Goal: Find contact information: Find contact information

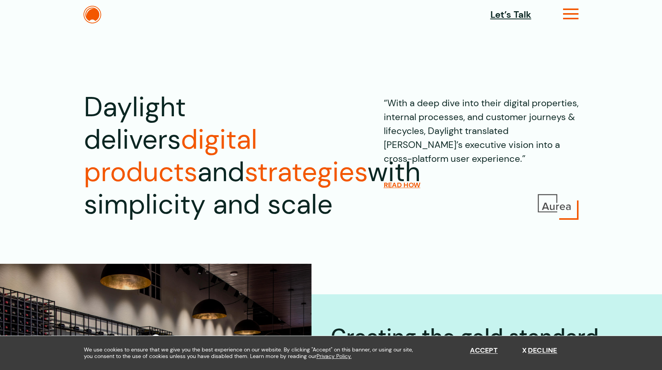
click at [577, 14] on icon at bounding box center [571, 17] width 16 height 8
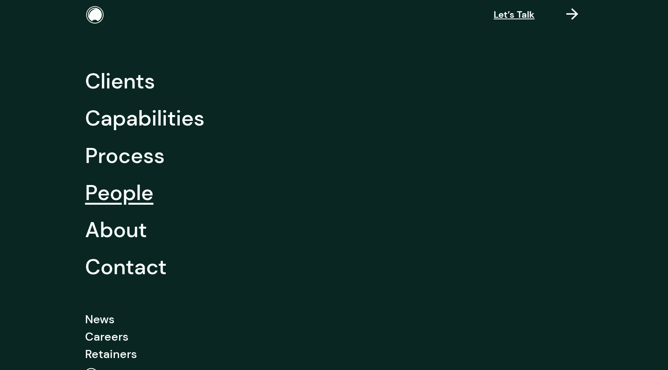
click at [139, 204] on link "People" at bounding box center [119, 192] width 68 height 37
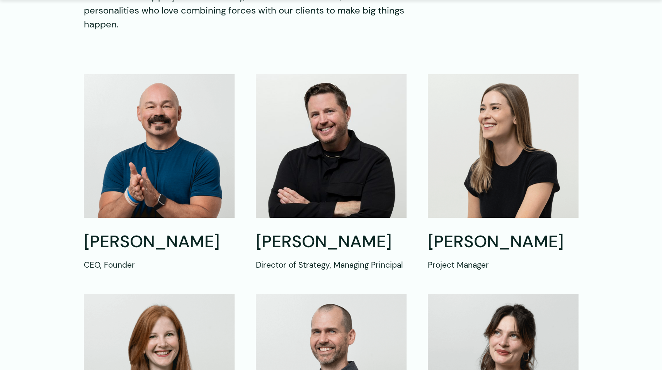
scroll to position [248, 0]
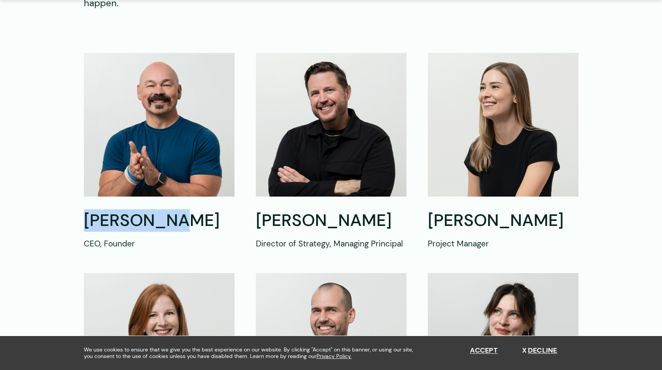
drag, startPoint x: 195, startPoint y: 226, endPoint x: 83, endPoint y: 219, distance: 112.3
click at [83, 219] on div "[PERSON_NAME] CEO, Founder [PERSON_NAME] Director of Strategy, Managing Princip…" at bounding box center [331, 371] width 556 height 637
copy h2 "[PERSON_NAME]"
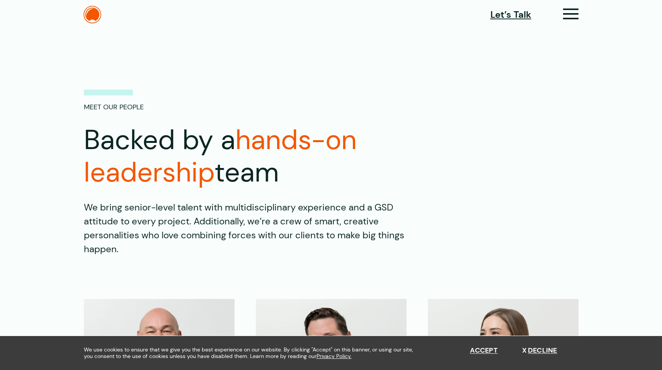
scroll to position [0, 0]
